Goal: Information Seeking & Learning: Learn about a topic

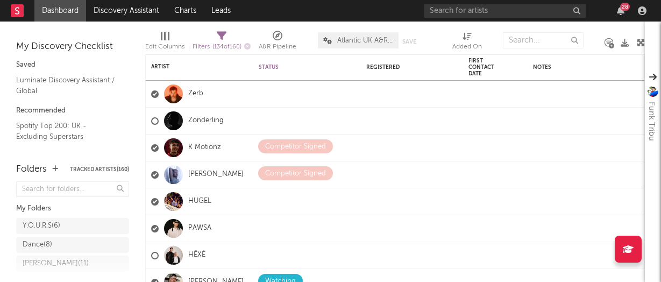
click at [621, 9] on div "28" at bounding box center [626, 7] width 10 height 8
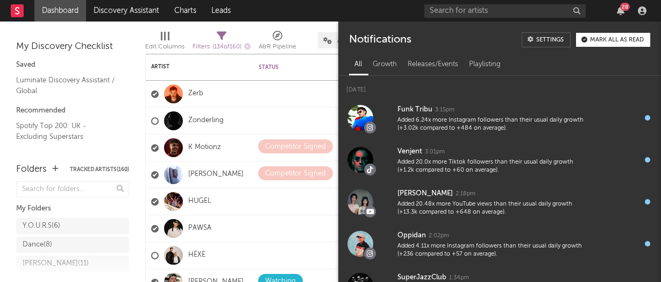
click at [621, 9] on div "28" at bounding box center [626, 7] width 10 height 8
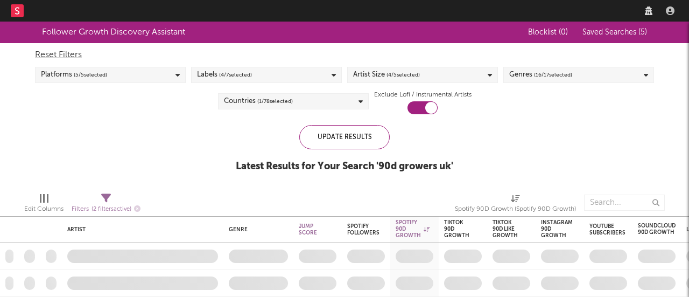
checkbox input "true"
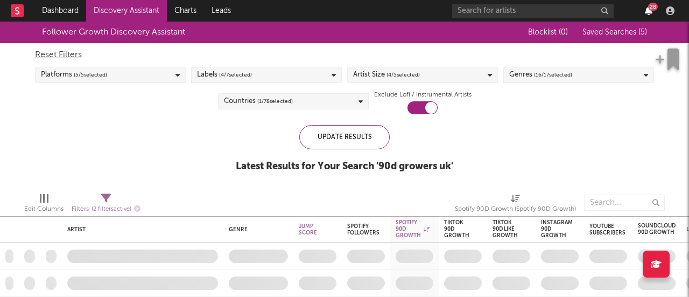
click at [649, 10] on icon "button" at bounding box center [649, 10] width 8 height 9
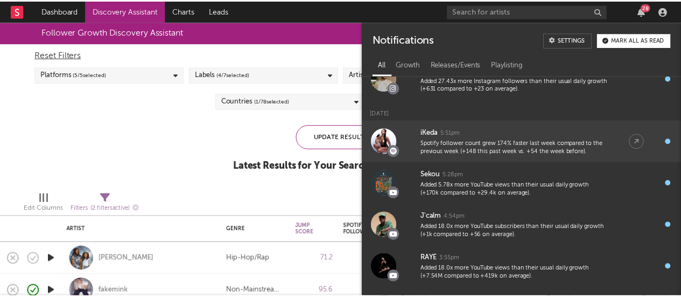
scroll to position [292, 0]
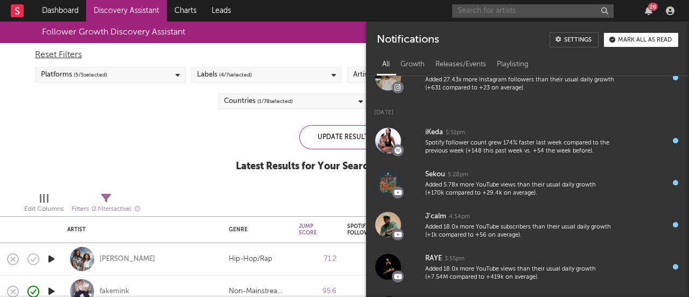
click at [485, 9] on input "text" at bounding box center [532, 10] width 161 height 13
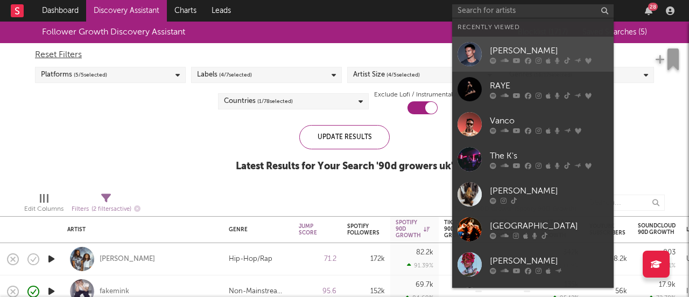
click at [510, 39] on link "Joel Corry" at bounding box center [532, 54] width 161 height 35
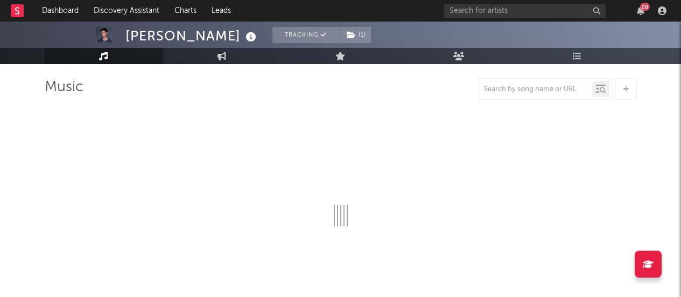
select select "6m"
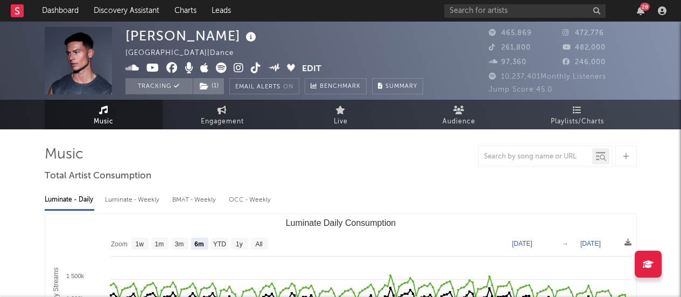
click at [237, 66] on icon at bounding box center [239, 67] width 10 height 11
click at [643, 15] on icon "button" at bounding box center [641, 10] width 8 height 9
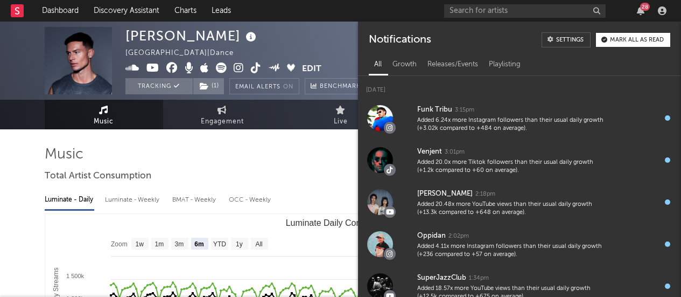
click at [612, 38] on div "Mark all as read" at bounding box center [637, 40] width 54 height 6
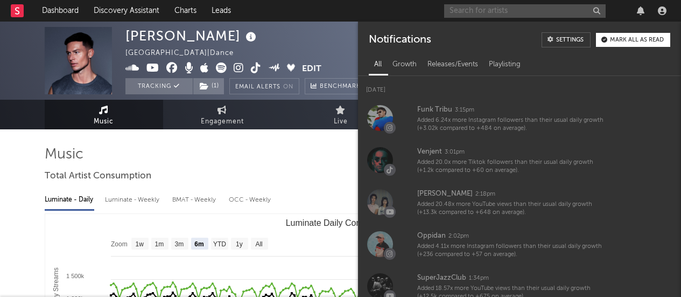
click at [497, 12] on input "text" at bounding box center [524, 10] width 161 height 13
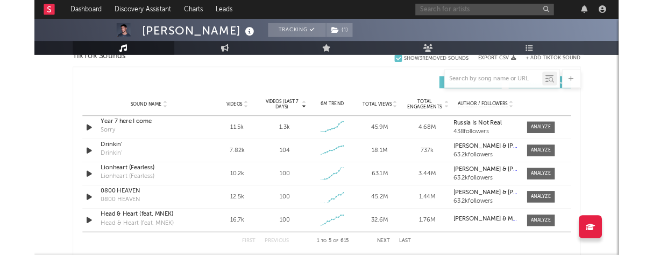
scroll to position [743, 0]
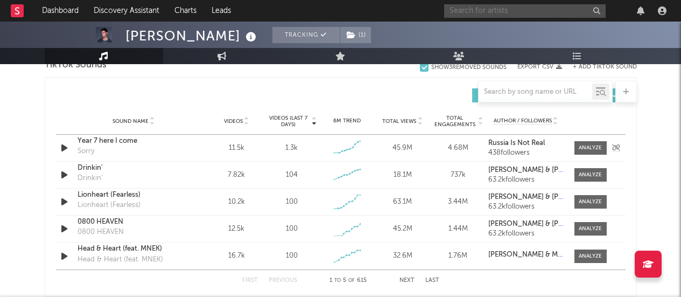
click at [65, 148] on icon "button" at bounding box center [64, 147] width 11 height 13
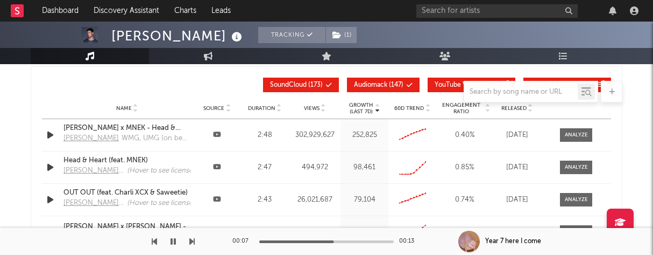
scroll to position [1272, 0]
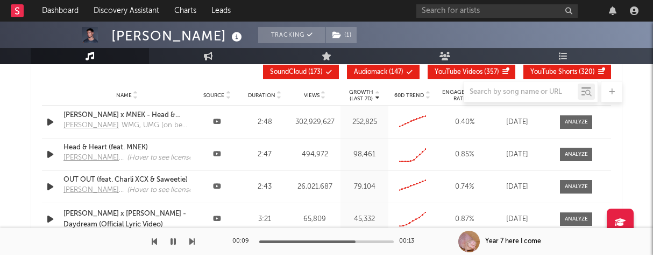
click at [441, 15] on input "text" at bounding box center [497, 10] width 161 height 13
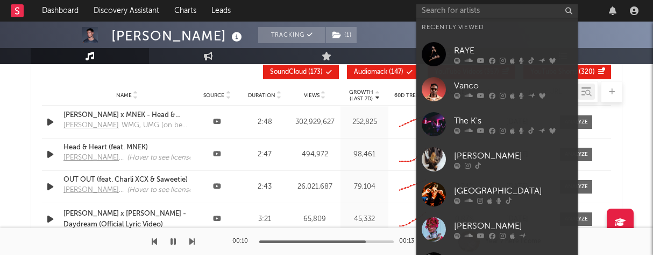
type input "r"
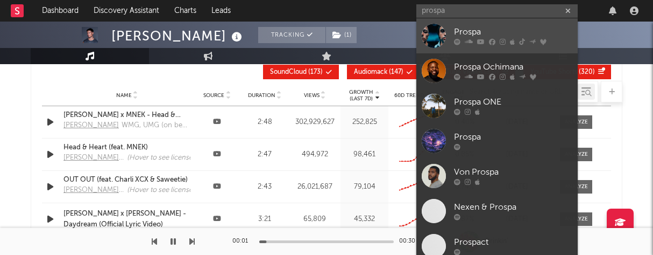
type input "prospa"
click at [466, 30] on div "Prospa" at bounding box center [513, 32] width 118 height 13
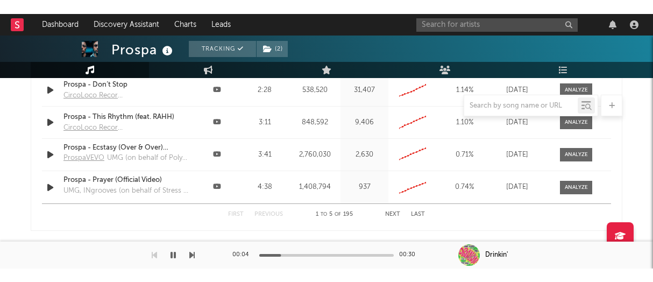
scroll to position [1272, 0]
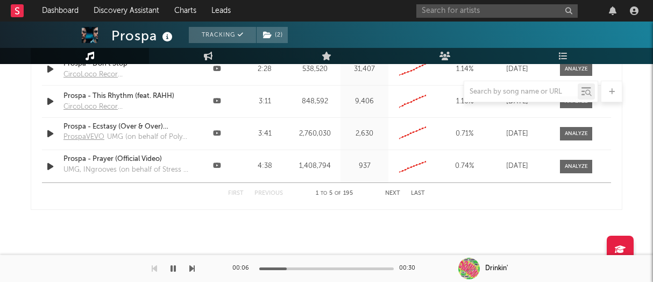
select select "6m"
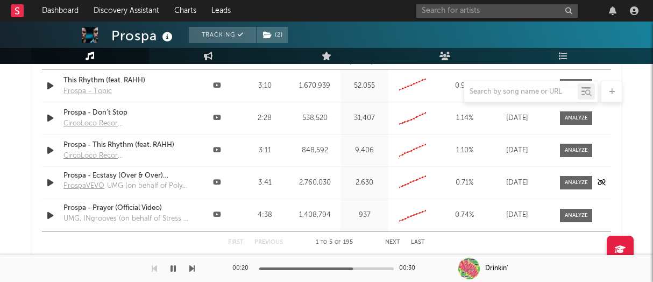
scroll to position [1310, 0]
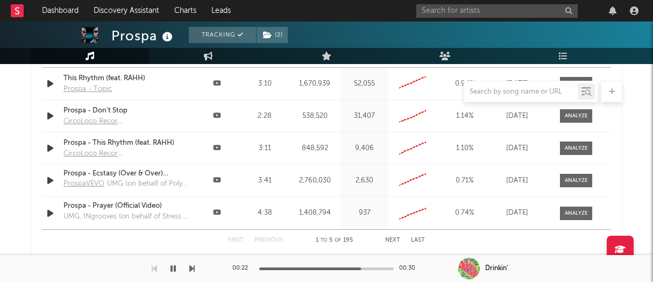
click at [390, 240] on button "Next" at bounding box center [392, 240] width 15 height 6
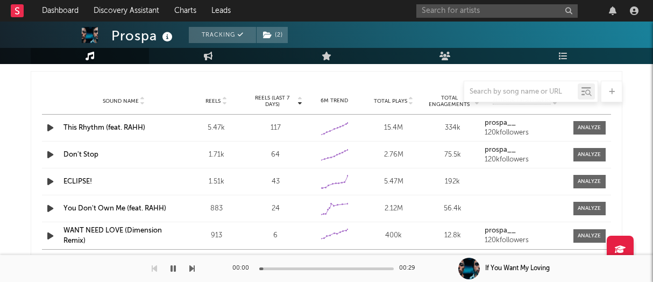
scroll to position [1011, 0]
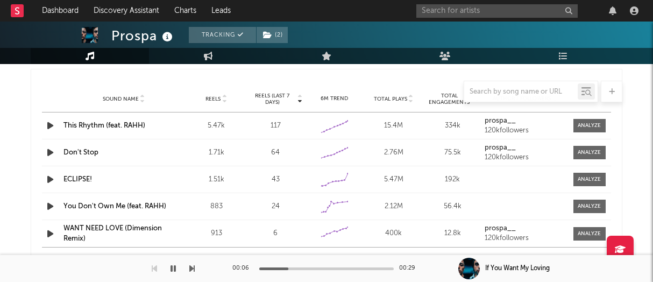
click at [132, 125] on link "This Rhythm (feat. RAHH)" at bounding box center [105, 125] width 82 height 7
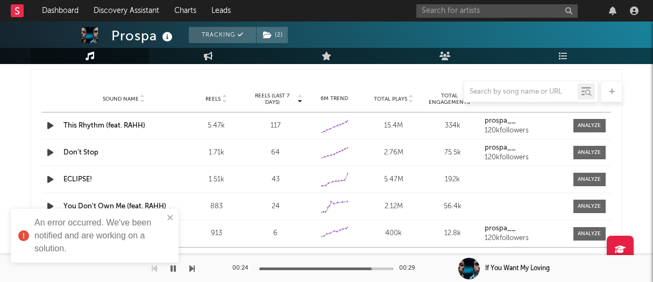
click at [170, 269] on div "An error occurred. We've been notified and are working on a solution." at bounding box center [95, 240] width 172 height 67
click at [174, 270] on div "An error occurred. We've been notified and are working on a solution." at bounding box center [95, 240] width 172 height 67
click at [168, 214] on icon "close" at bounding box center [171, 217] width 8 height 9
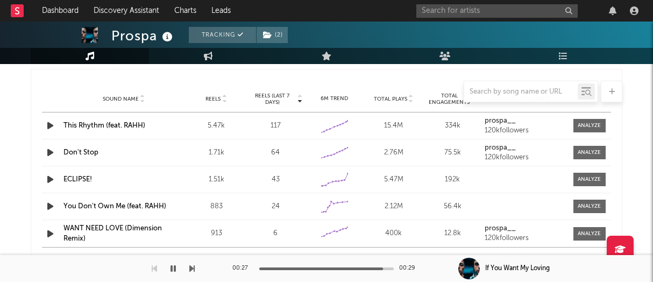
click at [169, 271] on div "An error occurred. We've been notified and are working on a solution." at bounding box center [95, 271] width 172 height 4
click at [173, 266] on icon "button" at bounding box center [173, 268] width 5 height 9
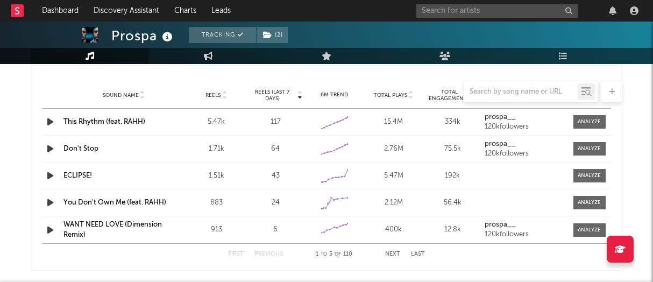
scroll to position [1013, 0]
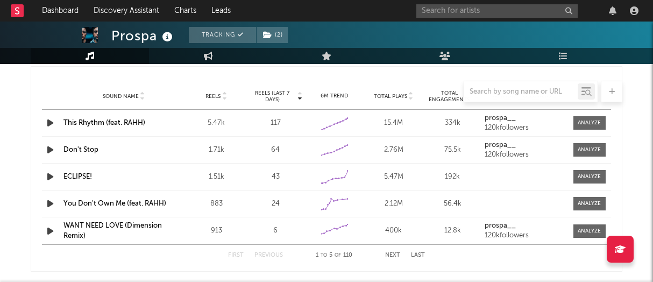
click at [142, 203] on link "You Don't Own Me (feat. RAHH)" at bounding box center [115, 203] width 103 height 7
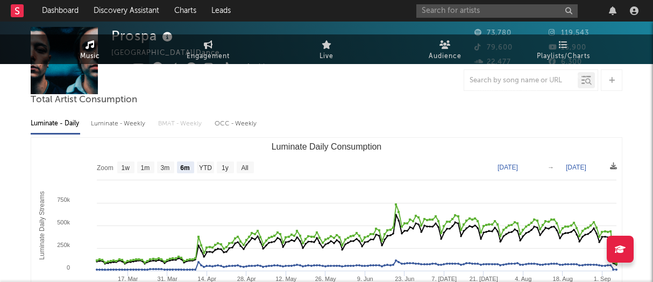
scroll to position [0, 0]
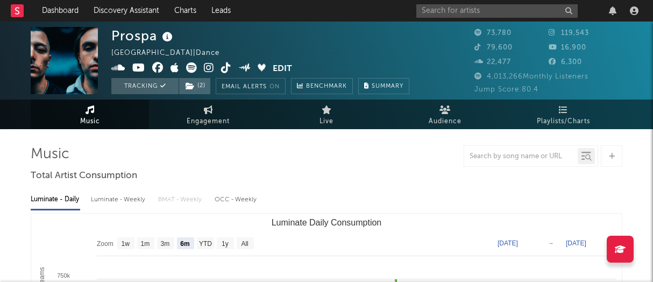
click at [227, 67] on icon at bounding box center [226, 67] width 10 height 11
click at [409, 157] on div at bounding box center [327, 156] width 592 height 22
